Goal: Task Accomplishment & Management: Manage account settings

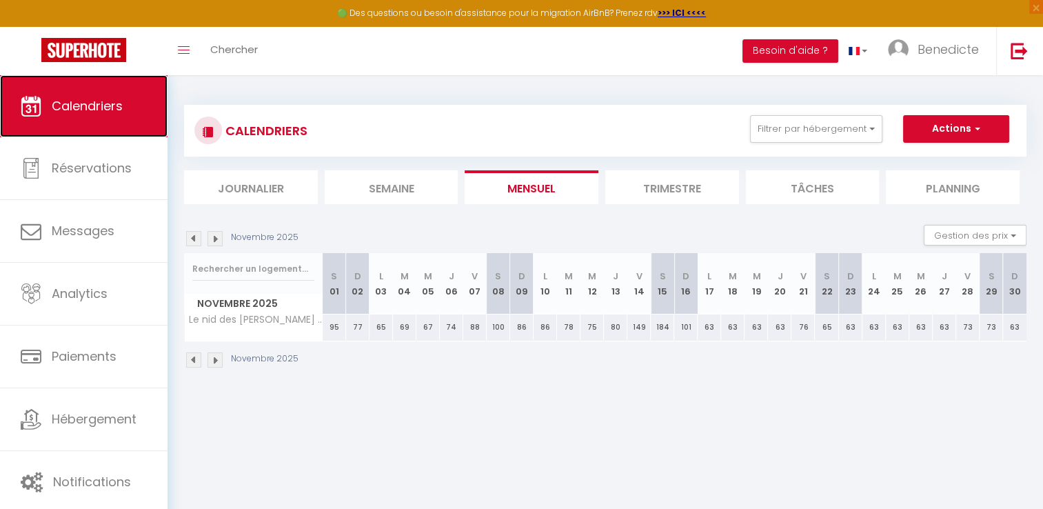
click at [127, 132] on link "Calendriers" at bounding box center [83, 106] width 167 height 62
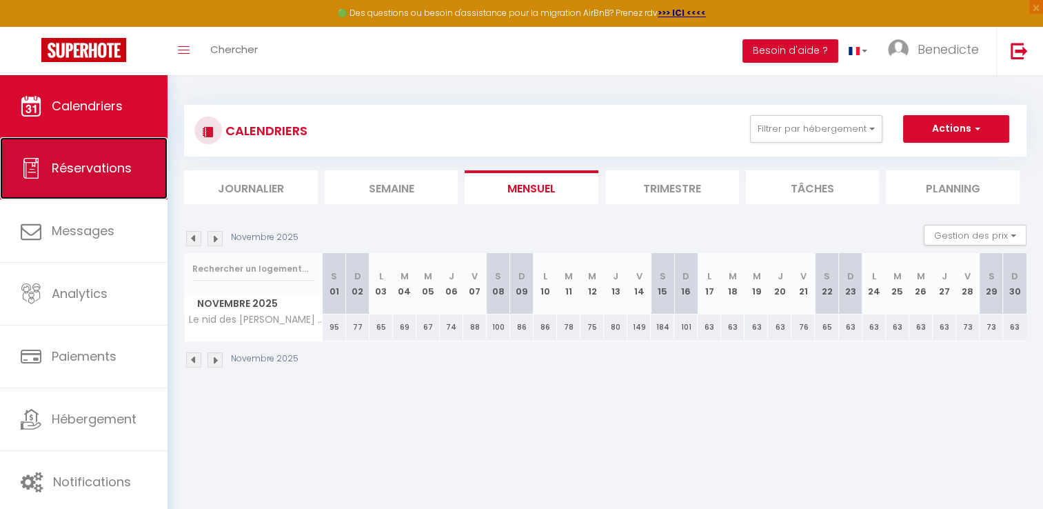
click at [120, 153] on link "Réservations" at bounding box center [83, 168] width 167 height 62
select select "not_cancelled"
select select
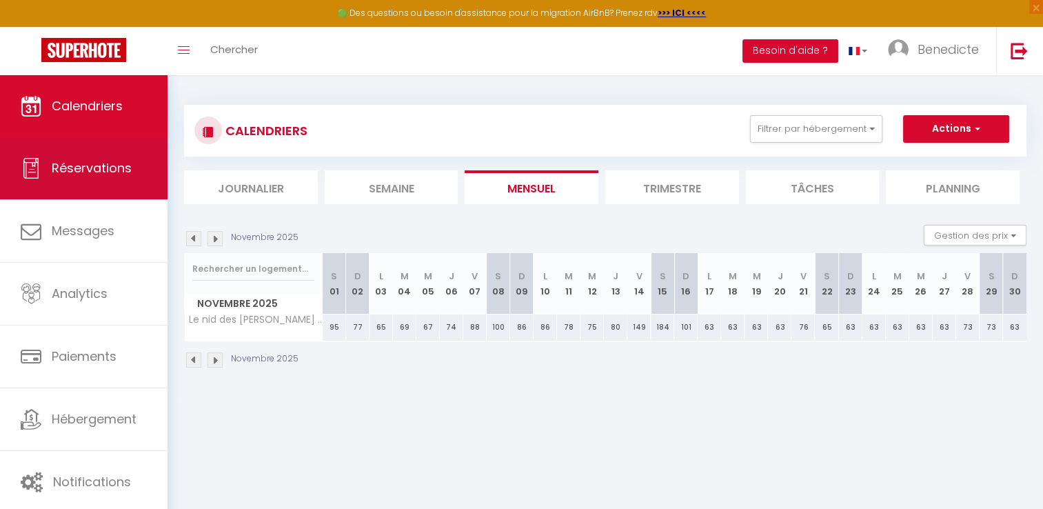
select select
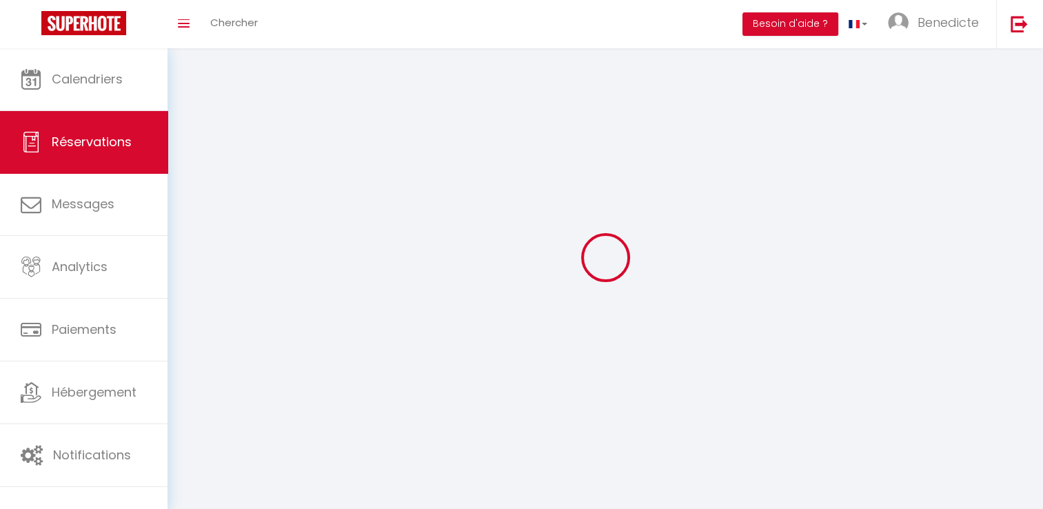
select select
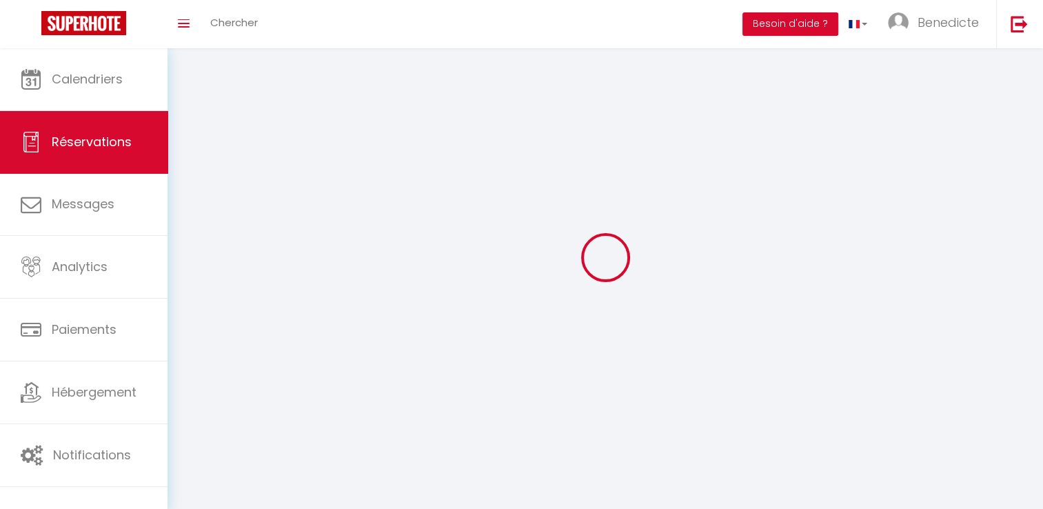
select select
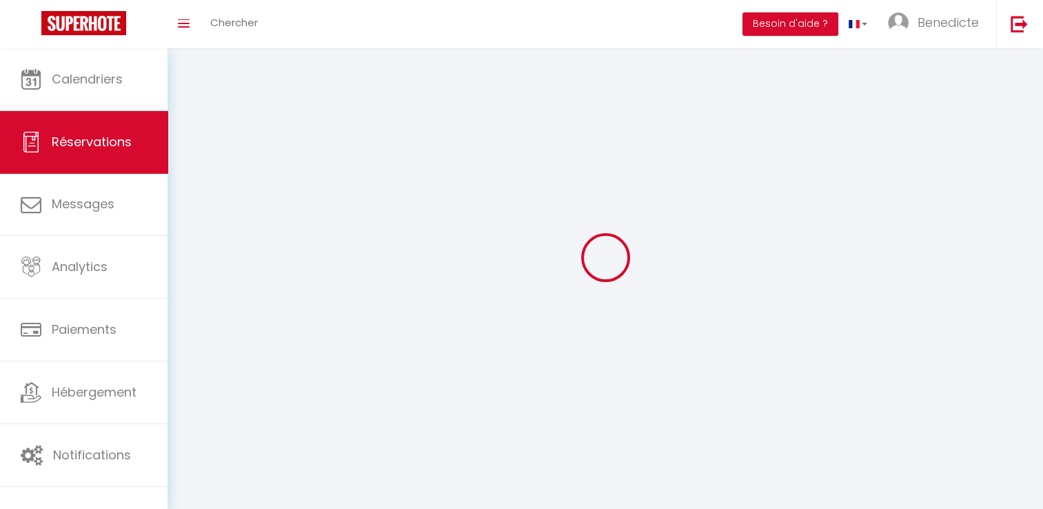
select select
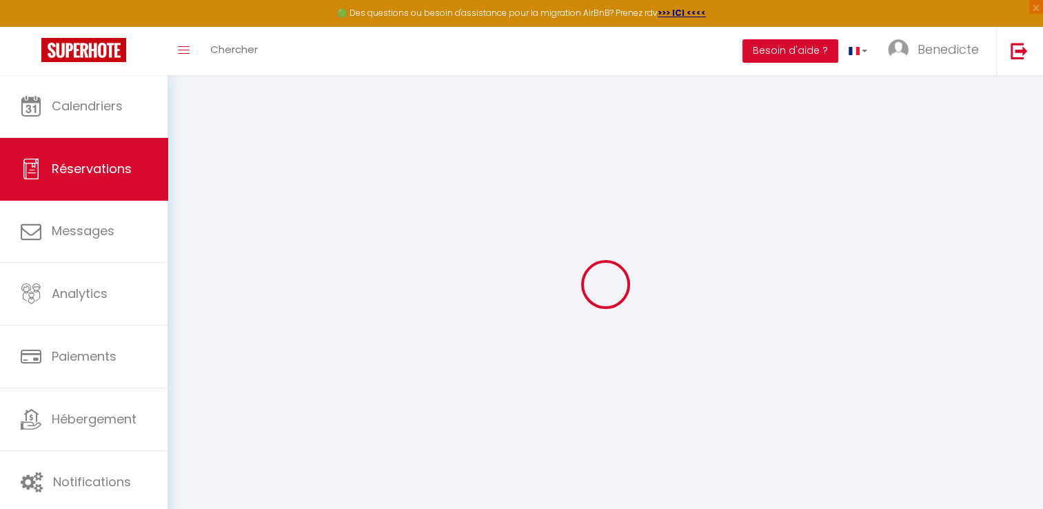
select select
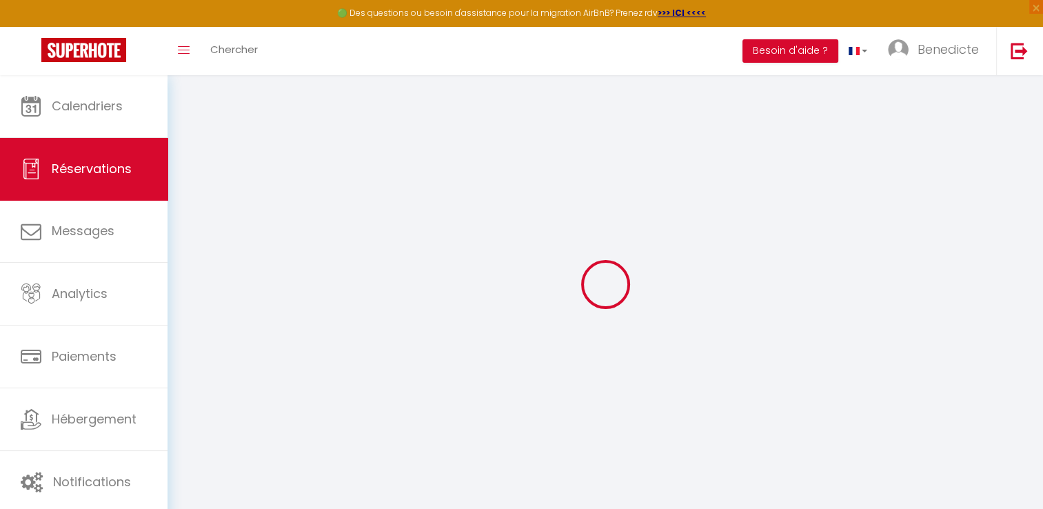
select select
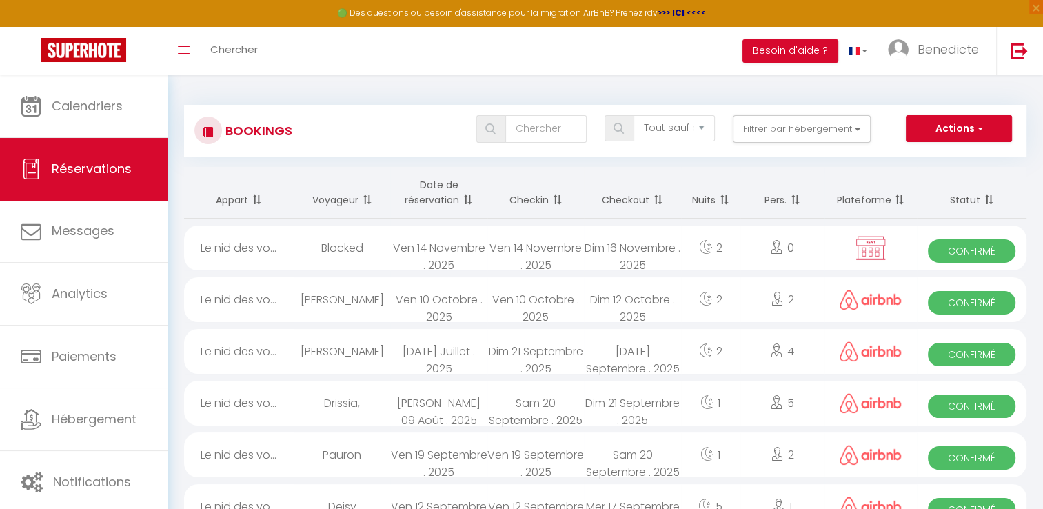
drag, startPoint x: 870, startPoint y: 249, endPoint x: 877, endPoint y: 241, distance: 10.9
click at [877, 241] on img at bounding box center [870, 248] width 34 height 26
select select "OK"
select select "KO"
select select "0"
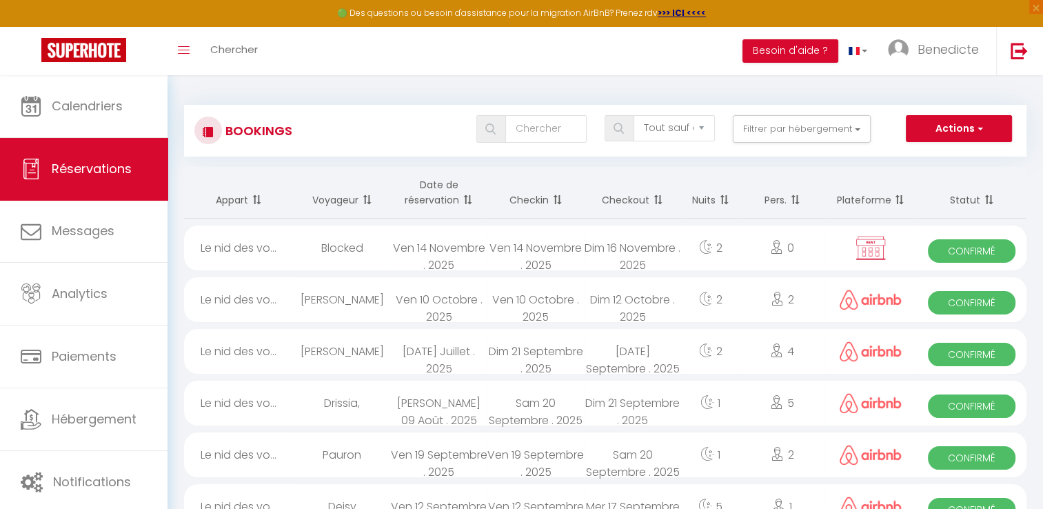
select select "0"
select select "1"
select select
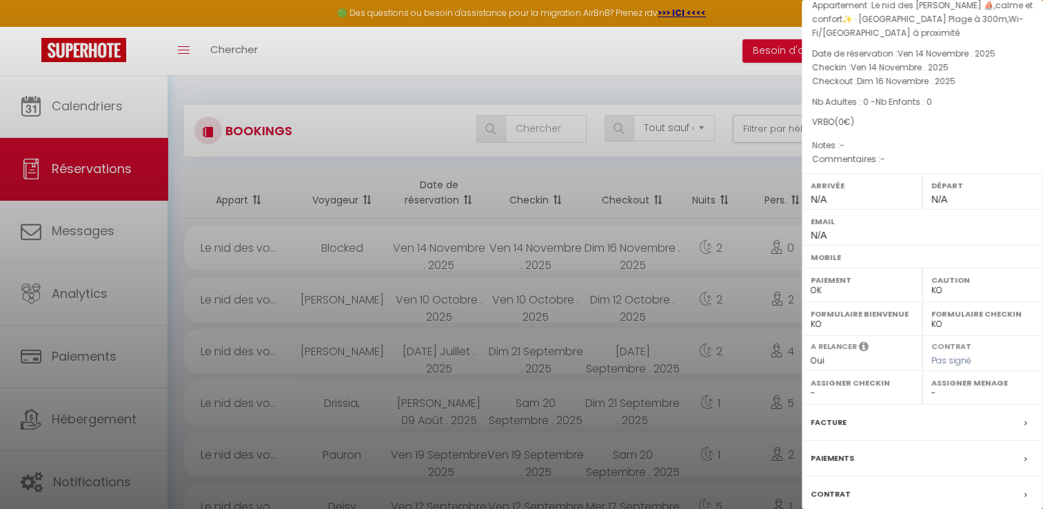
scroll to position [145, 0]
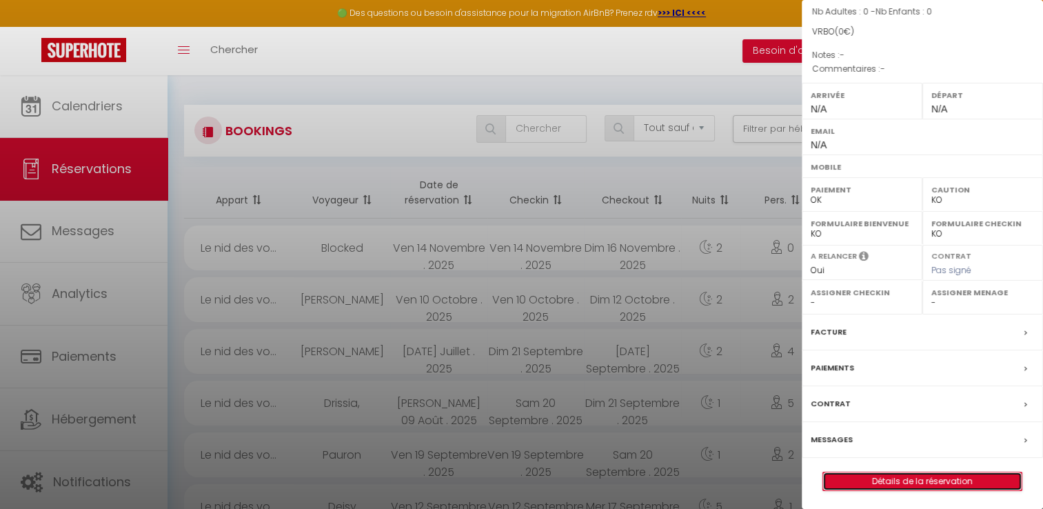
click at [940, 477] on link "Détails de la réservation" at bounding box center [922, 481] width 198 height 18
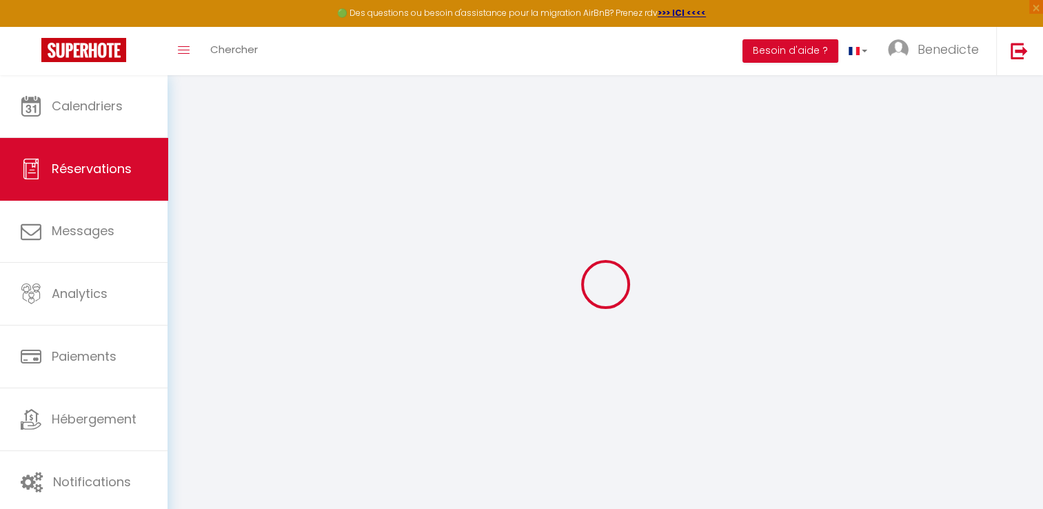
scroll to position [74, 0]
select select
checkbox input "false"
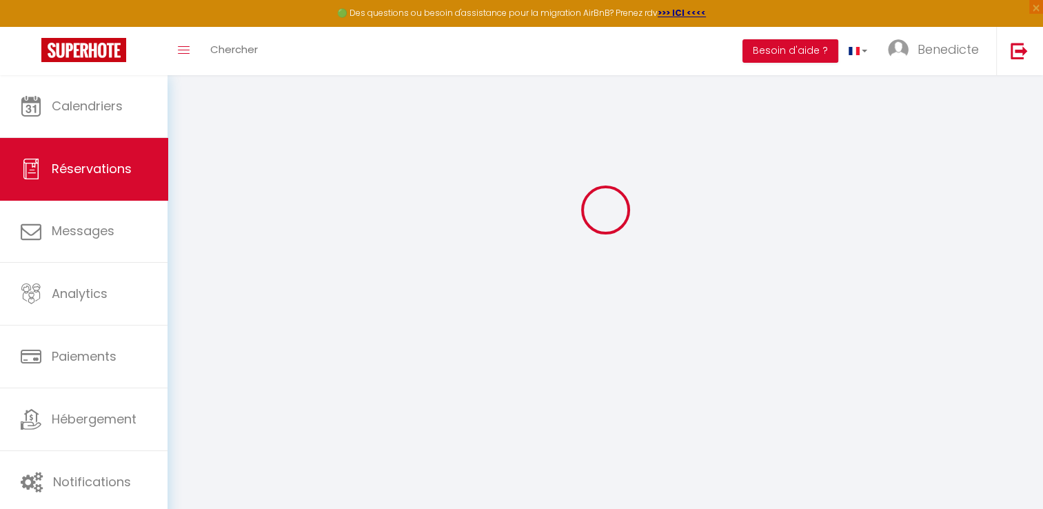
select select
checkbox input "false"
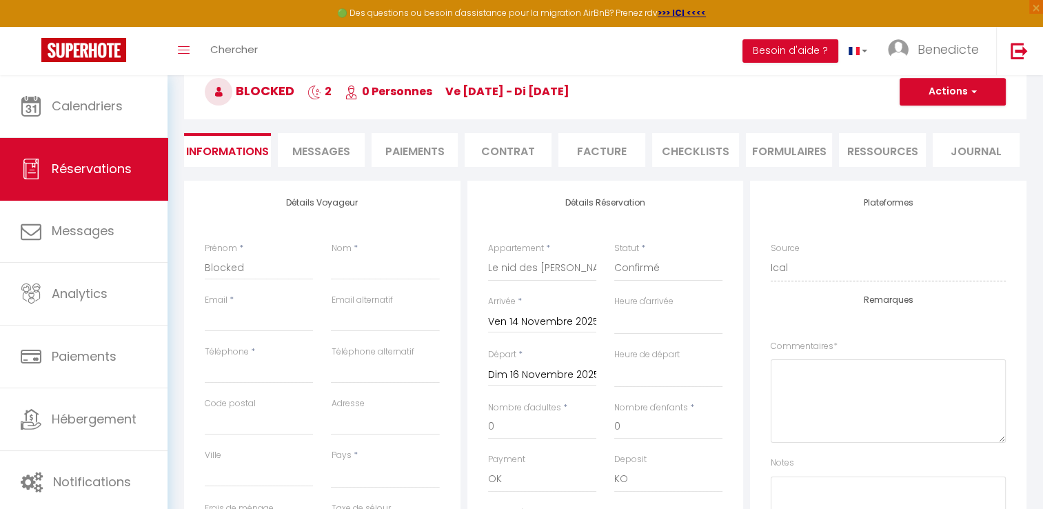
select select
checkbox input "false"
select select
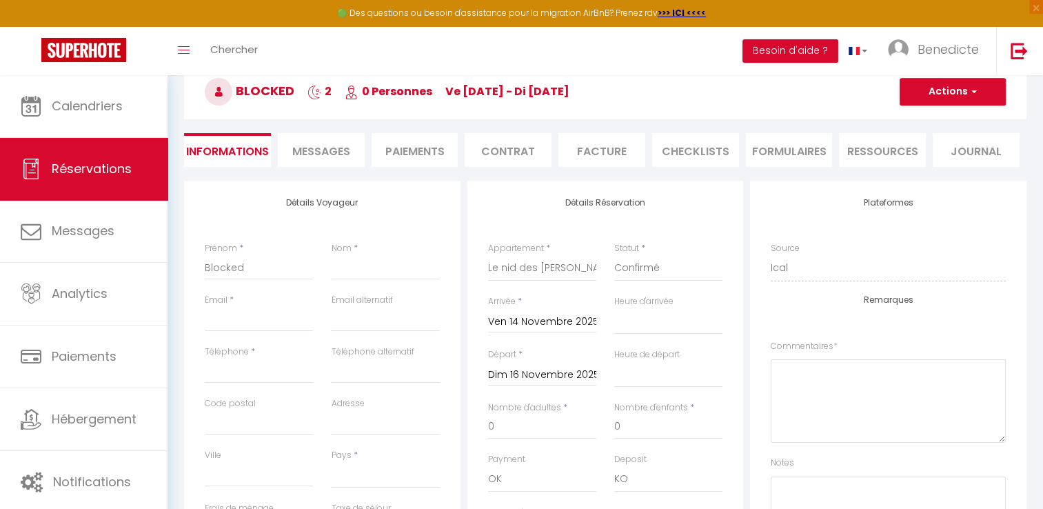
checkbox input "false"
select select
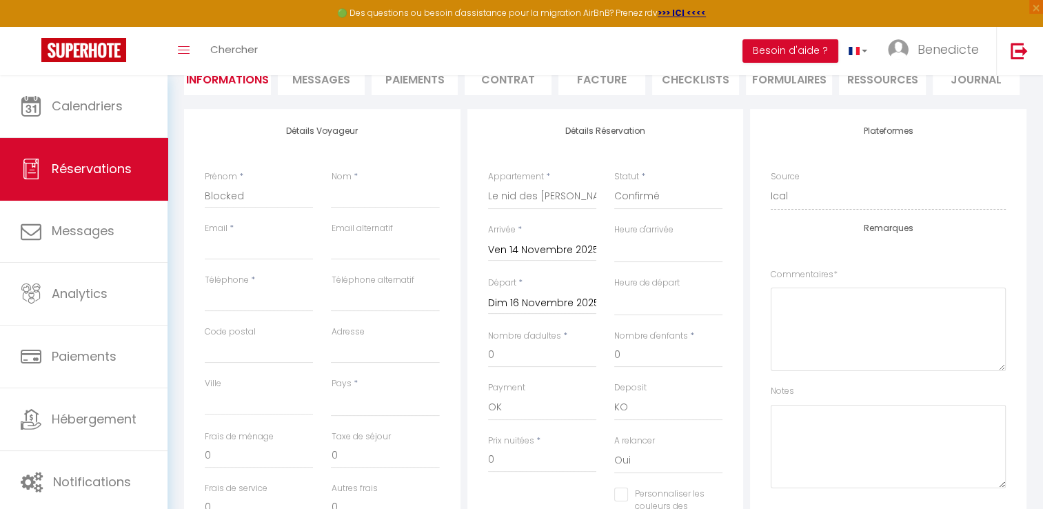
scroll to position [0, 0]
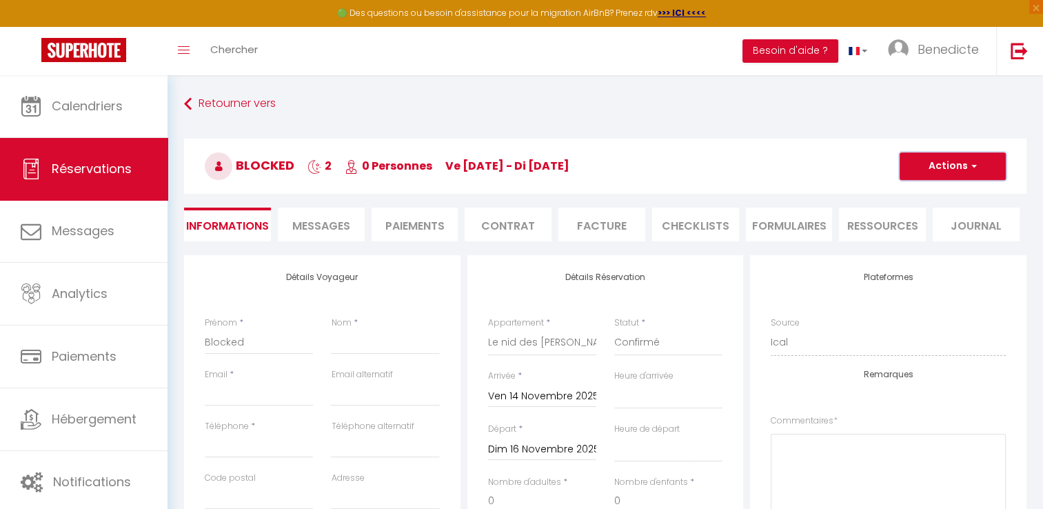
click at [966, 174] on button "Actions" at bounding box center [952, 166] width 106 height 28
click at [931, 232] on link "Supprimer" at bounding box center [938, 232] width 109 height 18
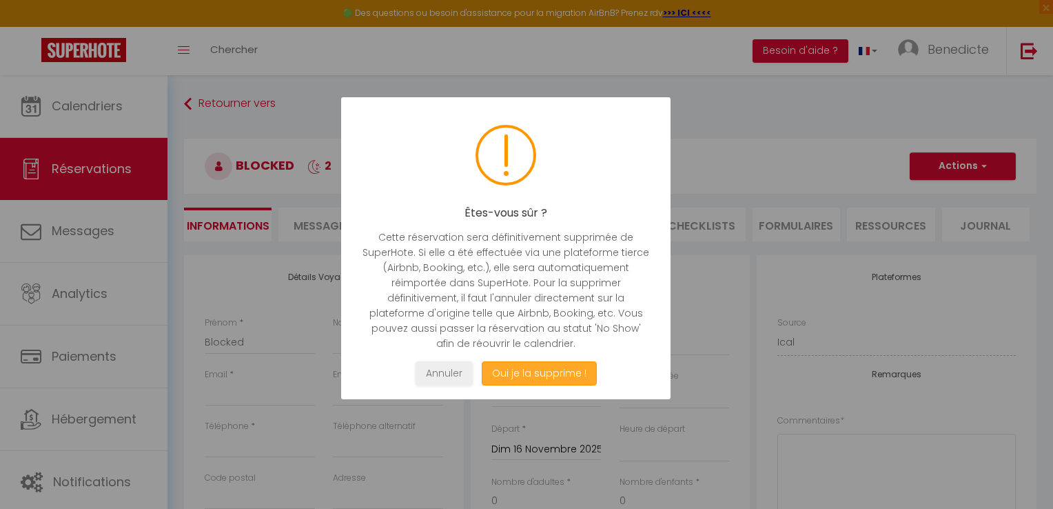
click at [576, 368] on button "Oui je la supprime !" at bounding box center [539, 373] width 115 height 24
select select "not_cancelled"
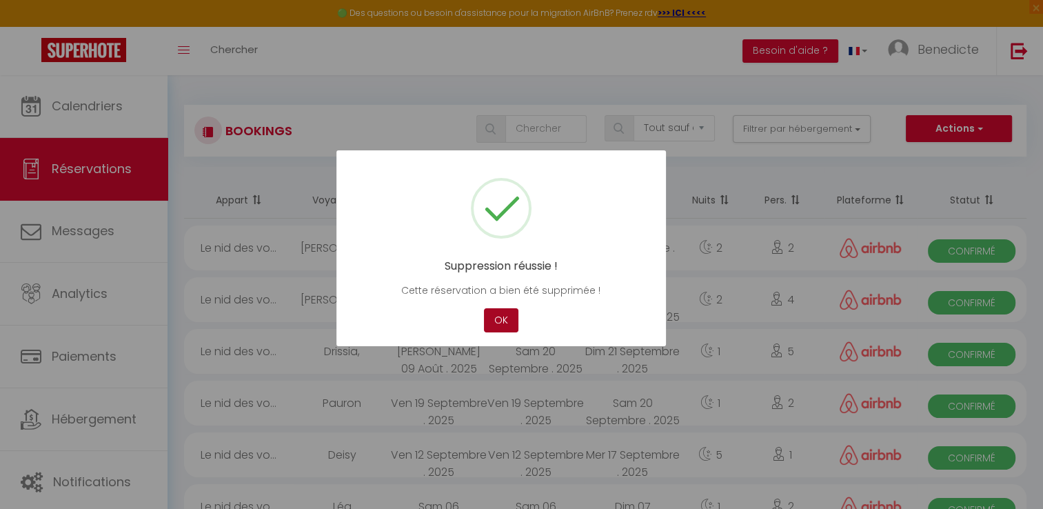
click at [490, 321] on button "OK" at bounding box center [501, 320] width 34 height 24
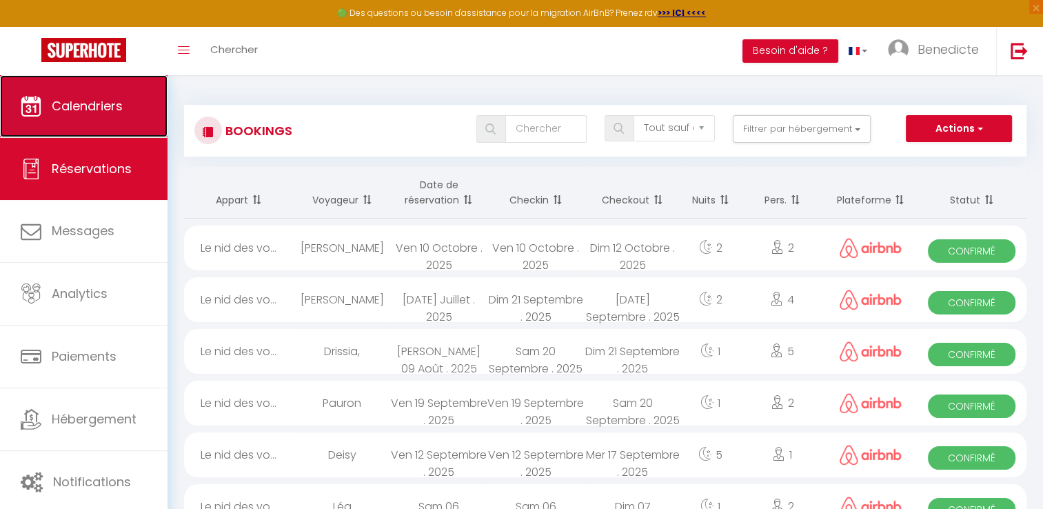
click at [124, 116] on link "Calendriers" at bounding box center [83, 106] width 167 height 62
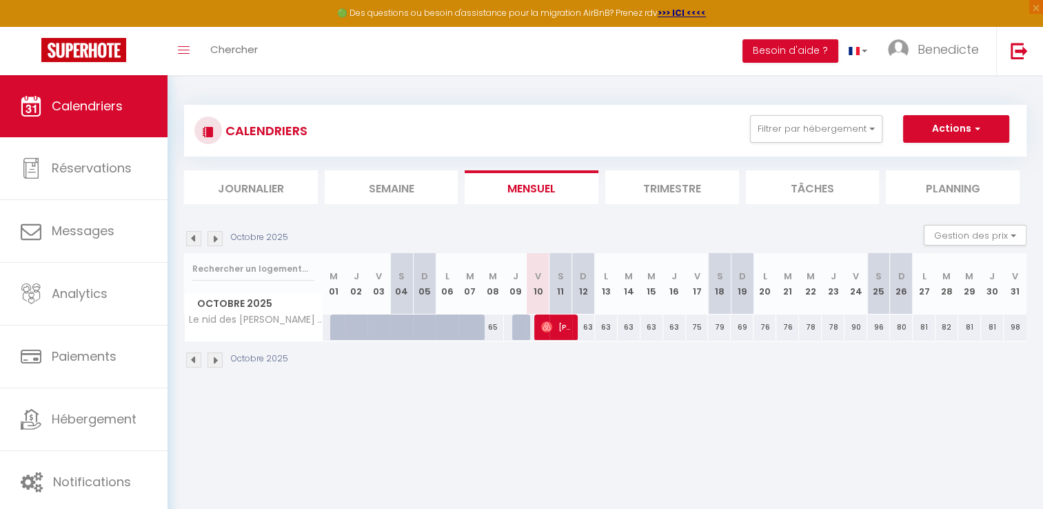
click at [425, 402] on body "🟢 Des questions ou besoin d'assistance pour la migration AirBnB? Prenez rdv >>>…" at bounding box center [521, 329] width 1043 height 509
